Goal: Register for event/course

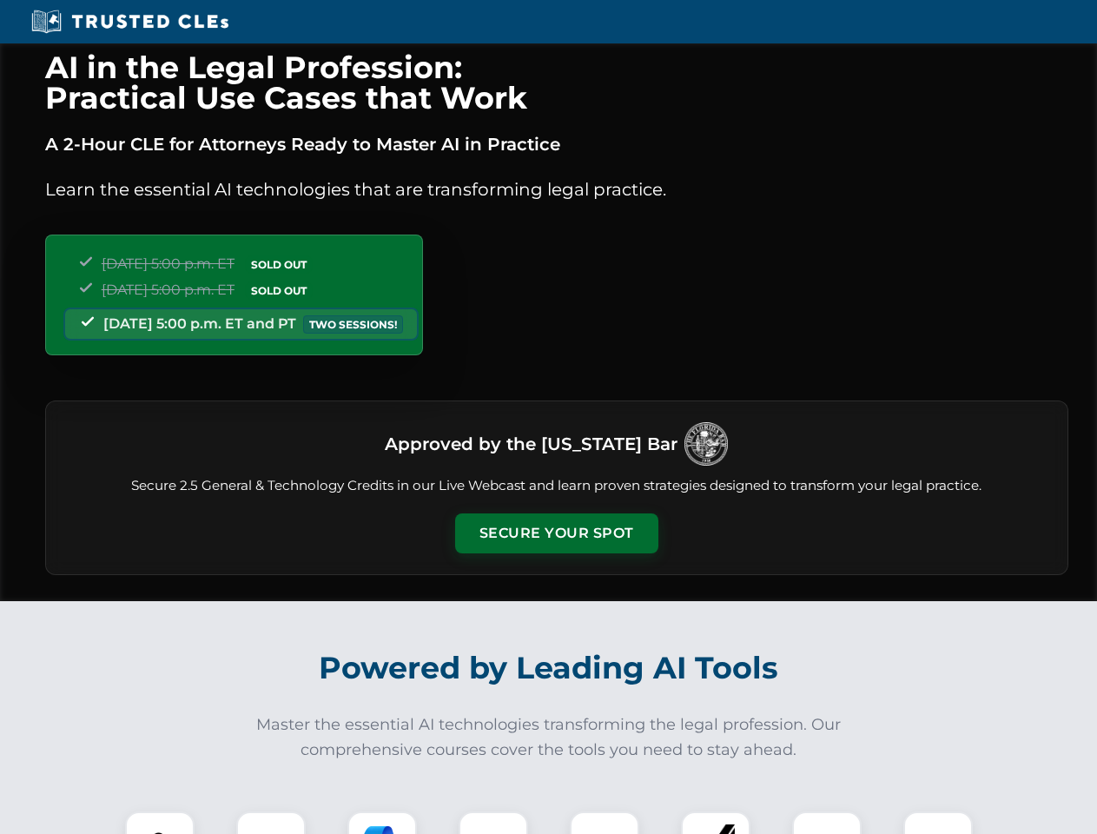
click at [556, 533] on button "Secure Your Spot" at bounding box center [556, 533] width 203 height 40
click at [160, 823] on img at bounding box center [160, 846] width 50 height 50
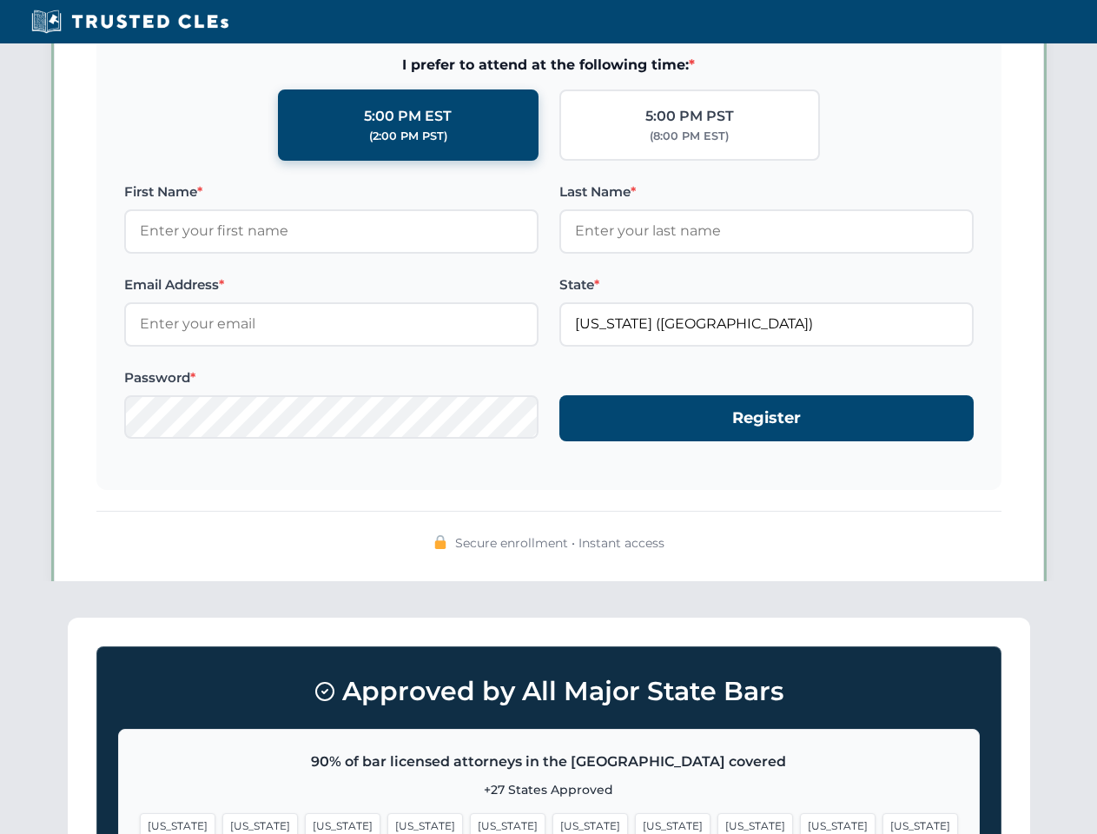
click at [635, 823] on span "[US_STATE]" at bounding box center [673, 825] width 76 height 25
click at [800, 823] on span "[US_STATE]" at bounding box center [838, 825] width 76 height 25
